Goal: Task Accomplishment & Management: Manage account settings

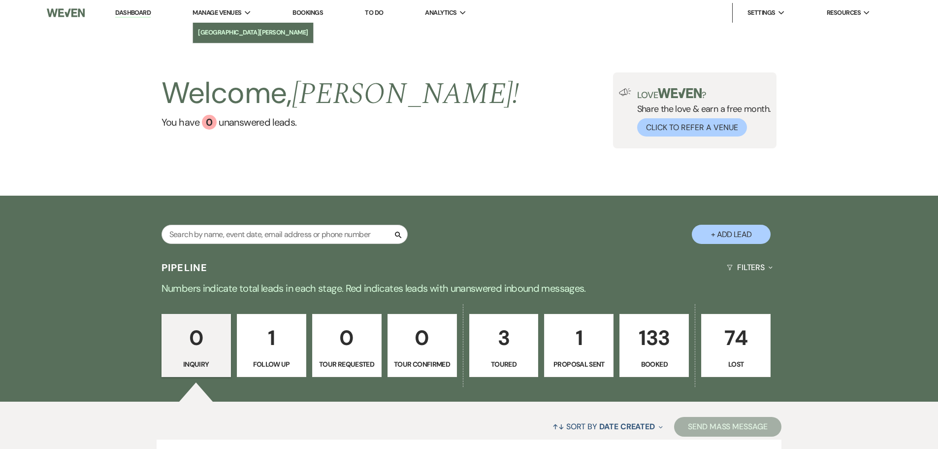
click at [231, 24] on link "[GEOGRAPHIC_DATA][PERSON_NAME]" at bounding box center [253, 33] width 120 height 20
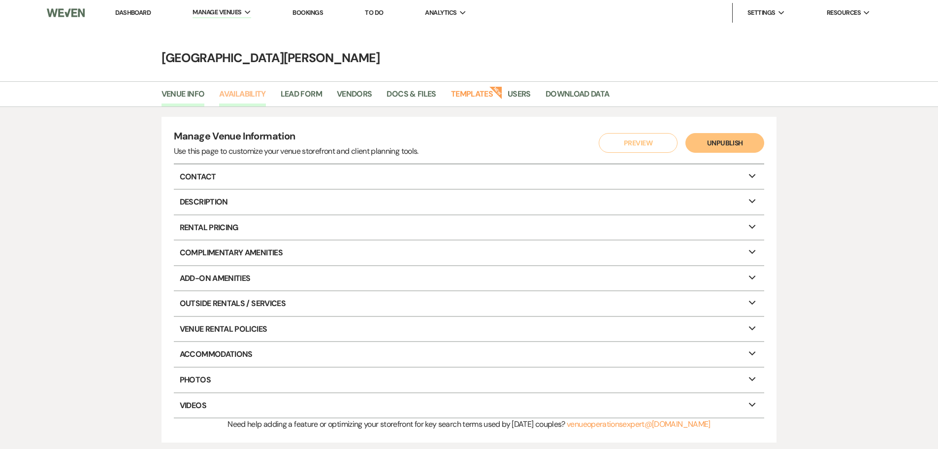
click at [256, 96] on link "Availability" at bounding box center [242, 97] width 46 height 19
select select "3"
select select "2026"
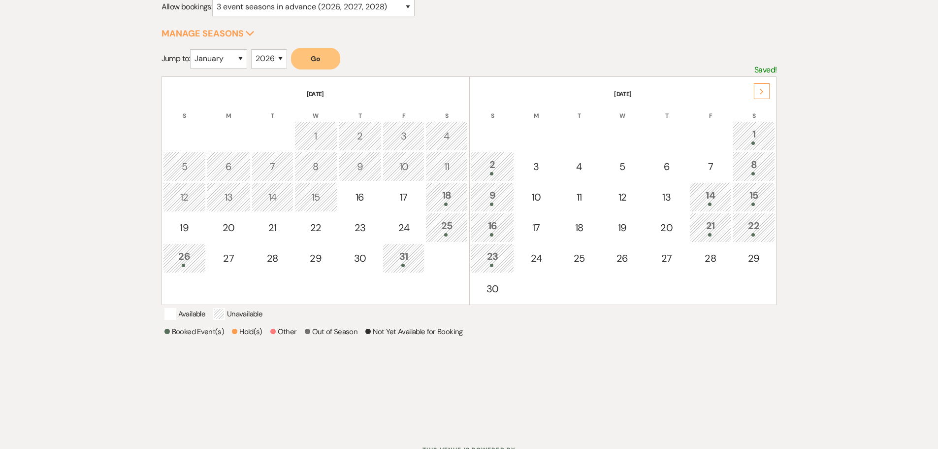
scroll to position [148, 0]
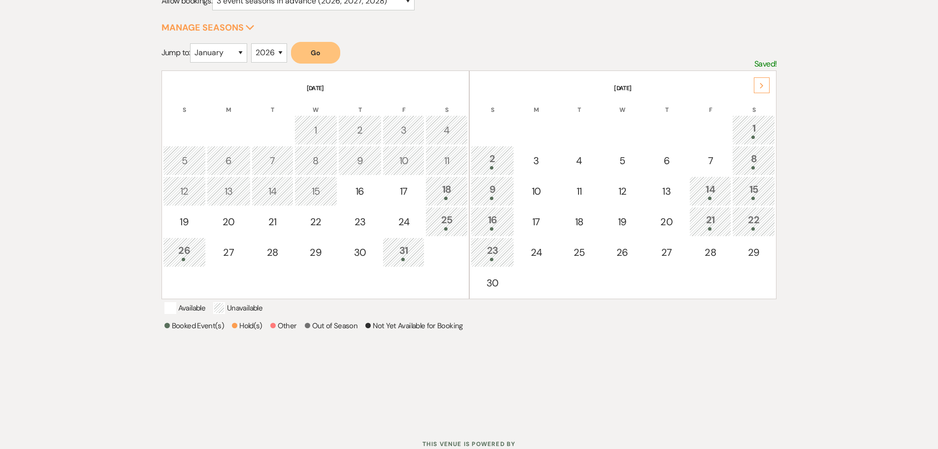
click at [758, 86] on div "Next" at bounding box center [762, 85] width 16 height 16
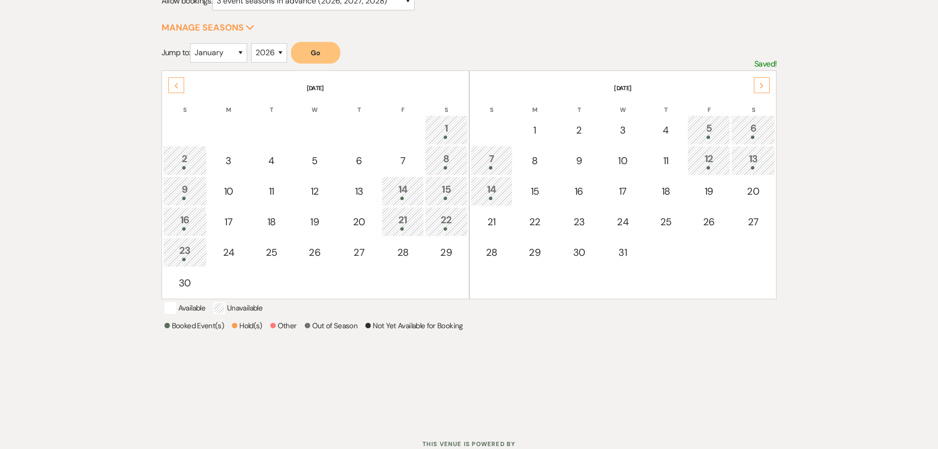
click at [875, 245] on div "Select the dates below when your property (the [GEOGRAPHIC_DATA][PERSON_NAME] )…" at bounding box center [469, 190] width 938 height 462
